Goal: Transaction & Acquisition: Purchase product/service

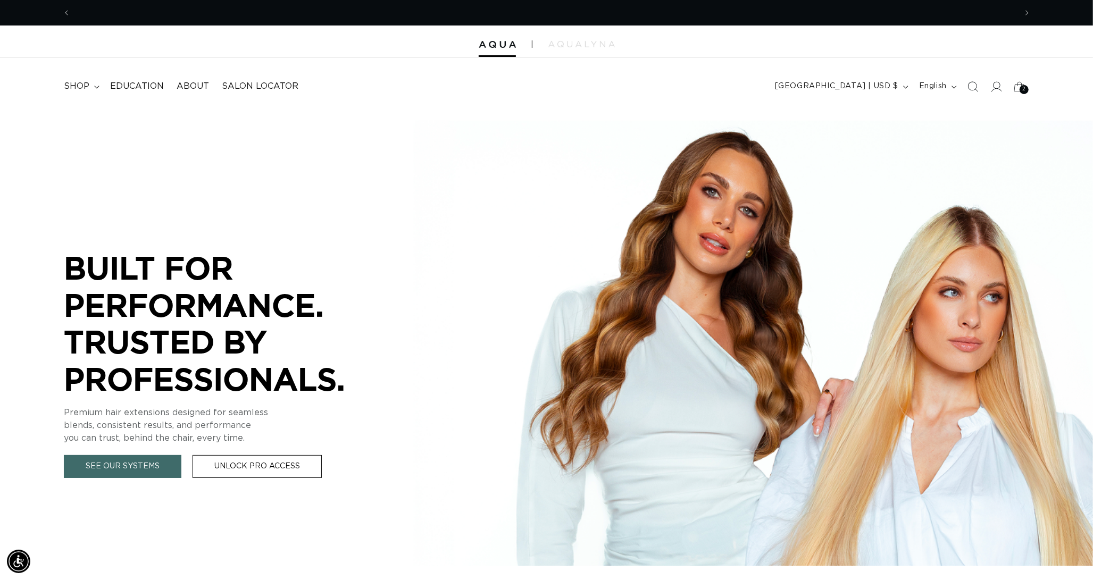
scroll to position [0, 1003]
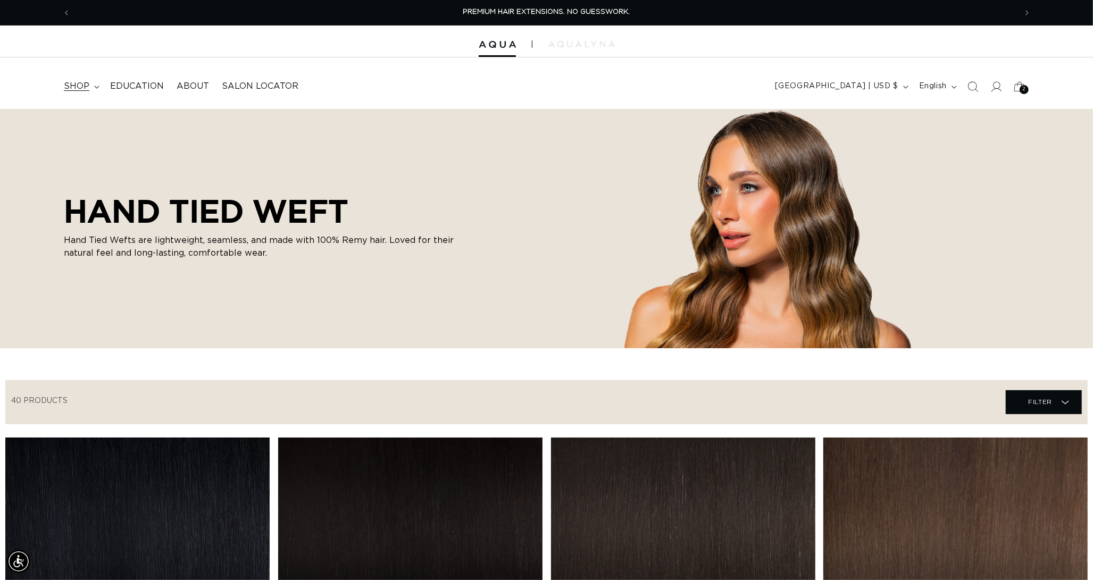
click at [86, 91] on span "shop" at bounding box center [77, 86] width 26 height 11
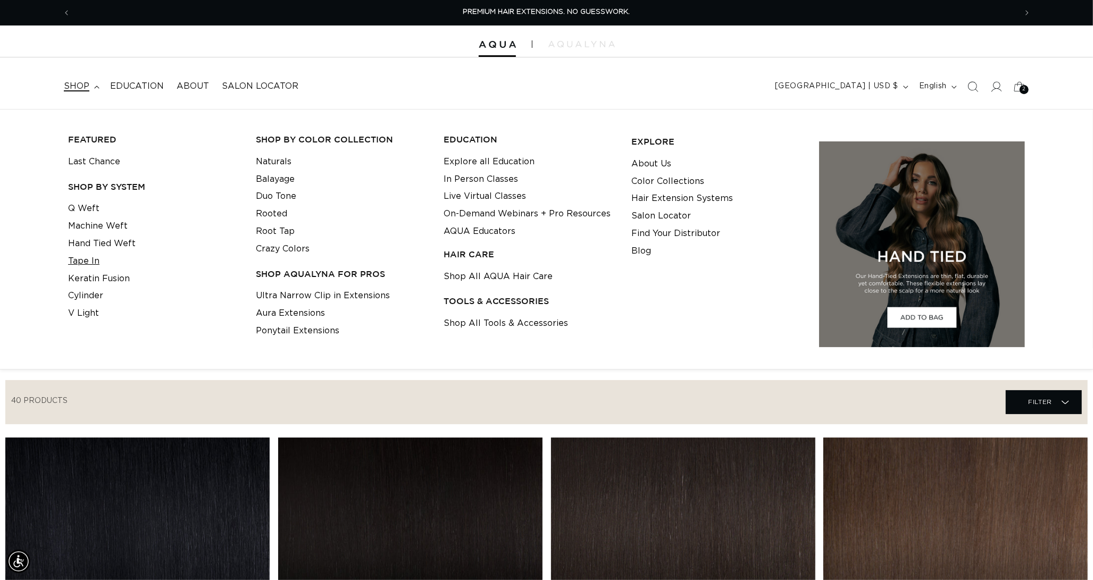
click at [88, 267] on link "Tape In" at bounding box center [83, 262] width 31 height 18
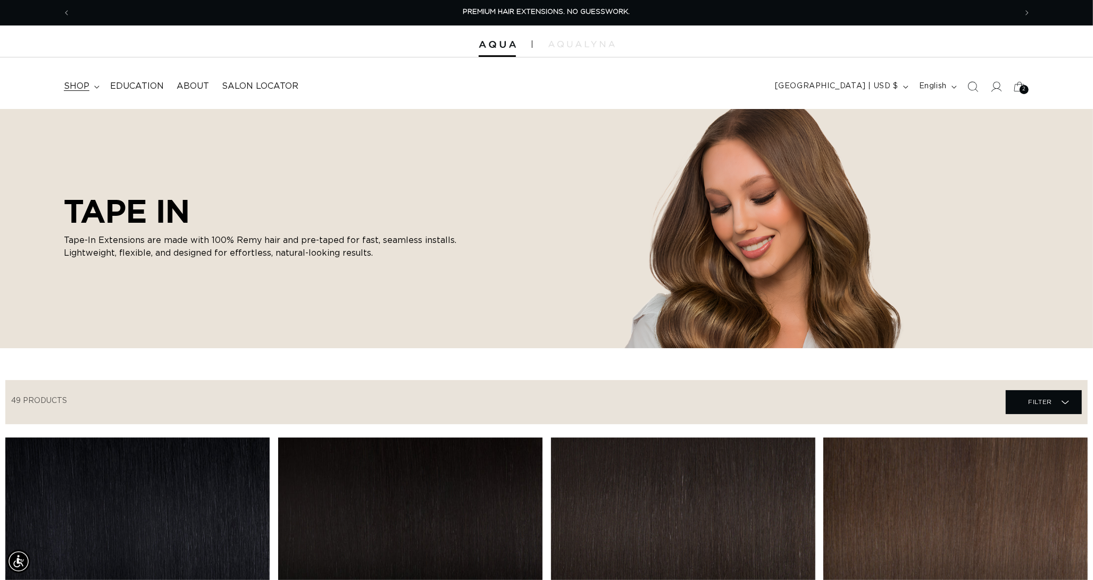
click at [80, 90] on span "shop" at bounding box center [77, 86] width 26 height 11
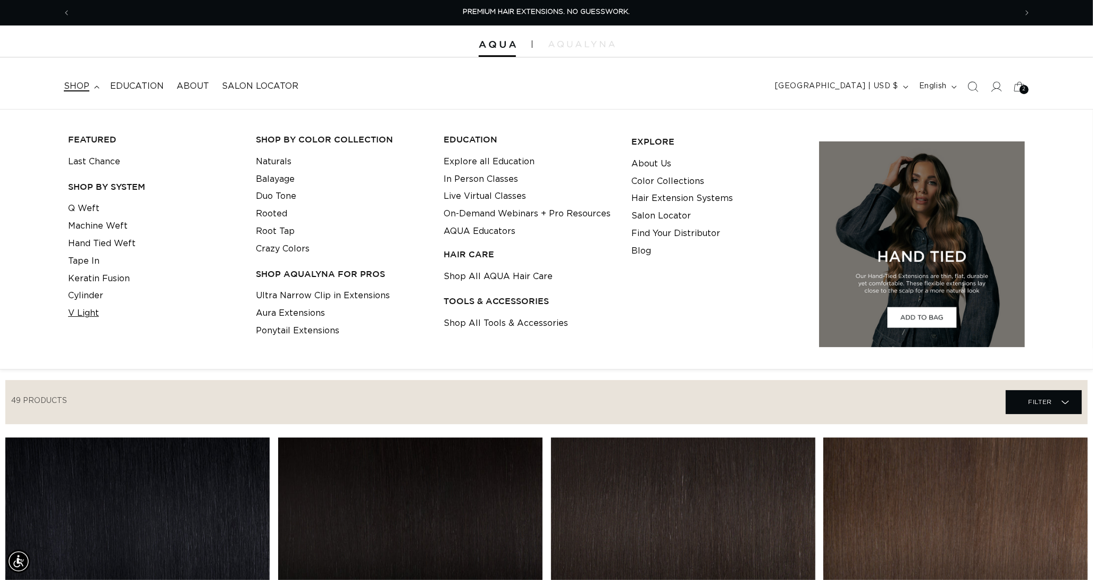
click at [83, 314] on link "V Light" at bounding box center [83, 314] width 31 height 18
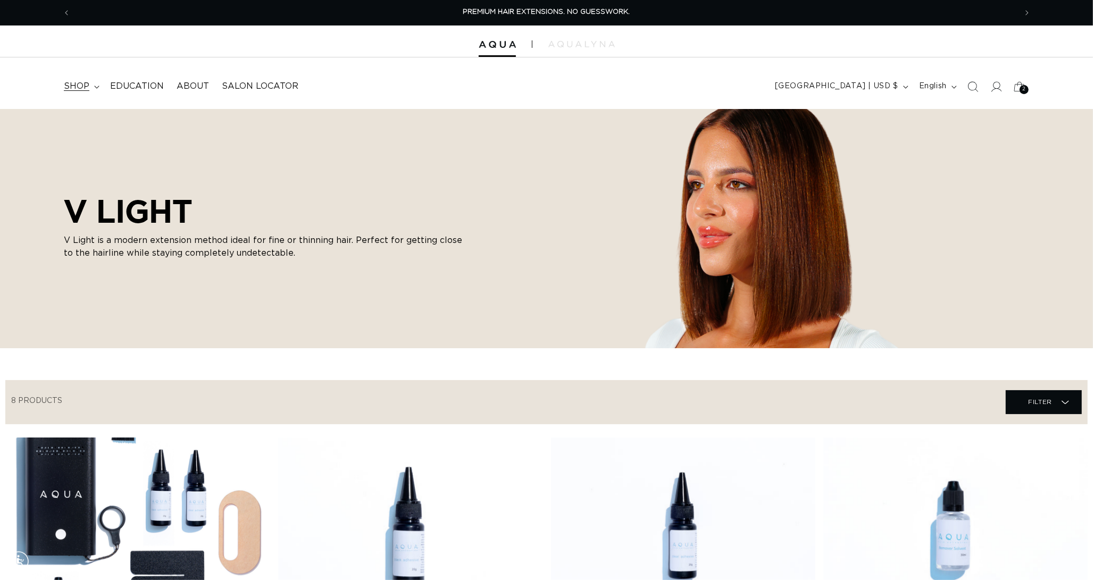
click at [86, 82] on span "shop" at bounding box center [77, 86] width 26 height 11
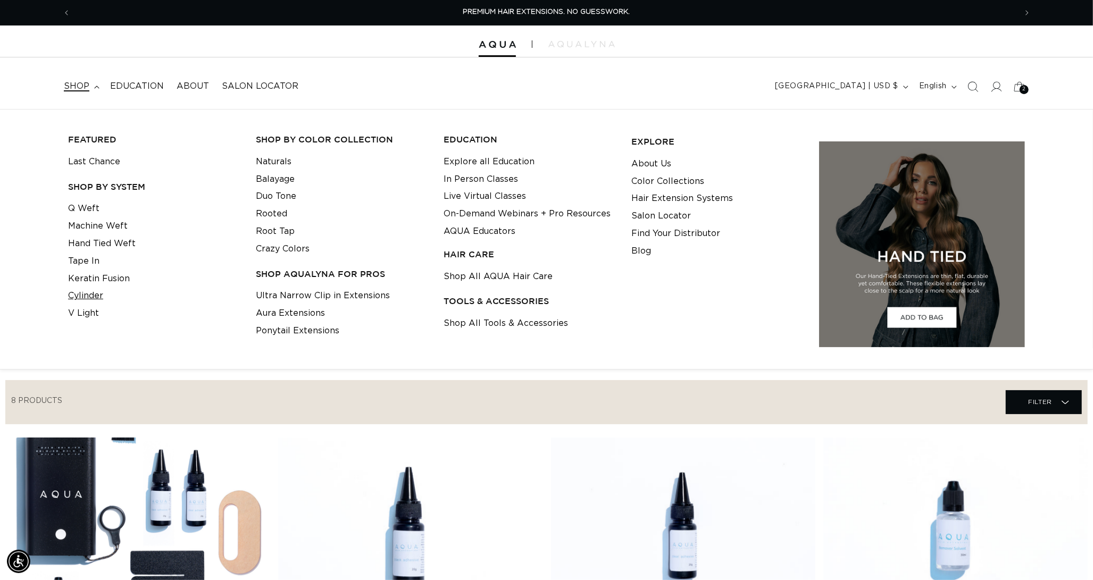
click at [83, 300] on link "Cylinder" at bounding box center [85, 296] width 35 height 18
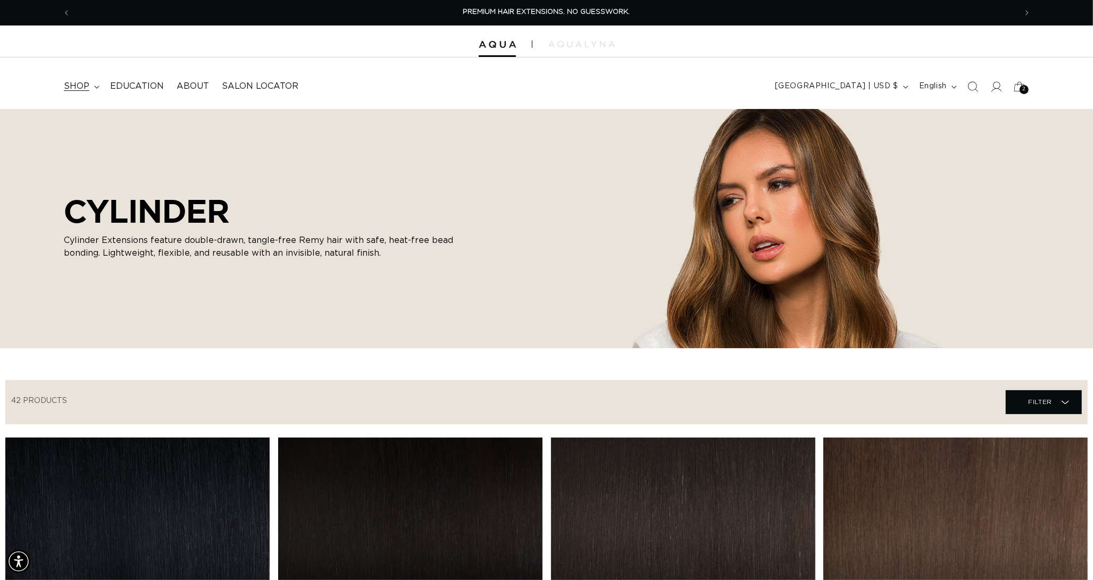
click at [69, 84] on span "shop" at bounding box center [77, 86] width 26 height 11
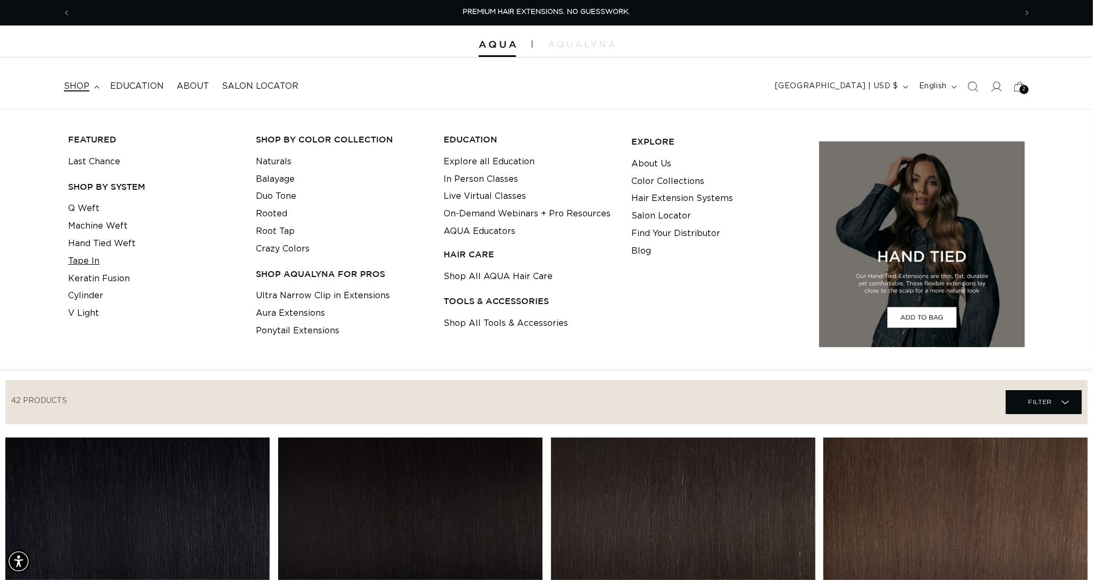
click at [93, 267] on link "Tape In" at bounding box center [83, 262] width 31 height 18
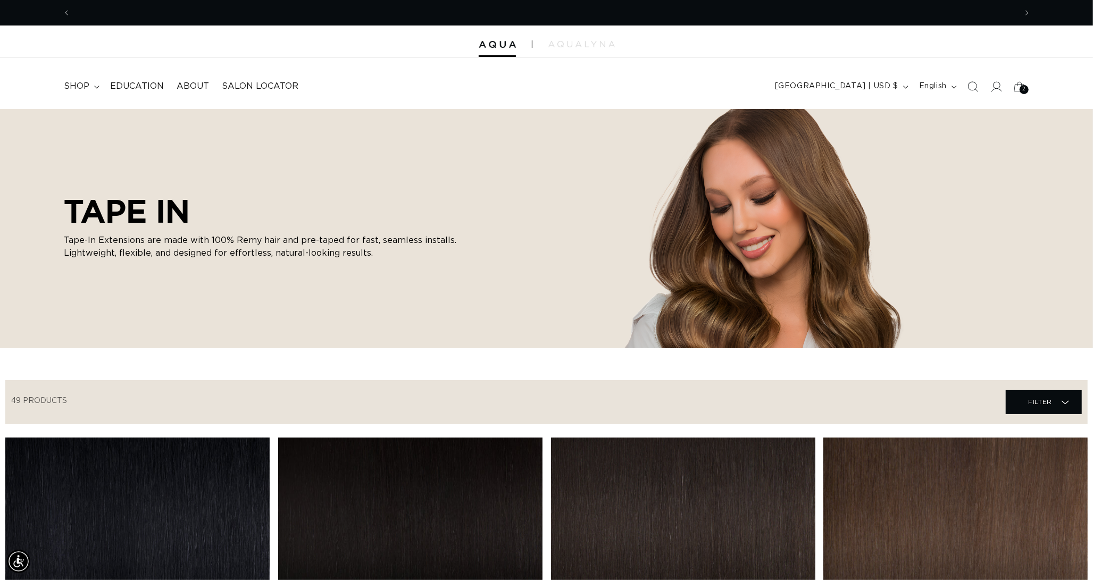
scroll to position [0, 1003]
